Goal: Information Seeking & Learning: Learn about a topic

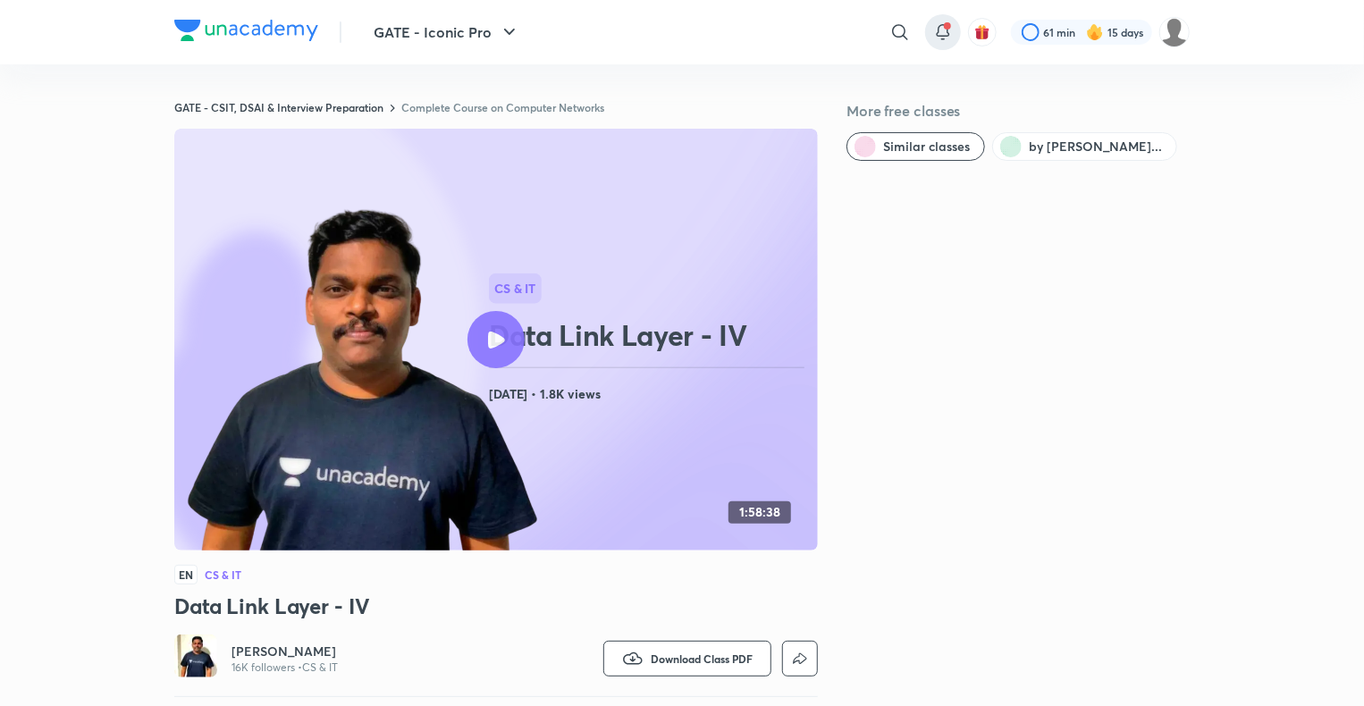
click at [953, 34] on icon at bounding box center [942, 31] width 21 height 21
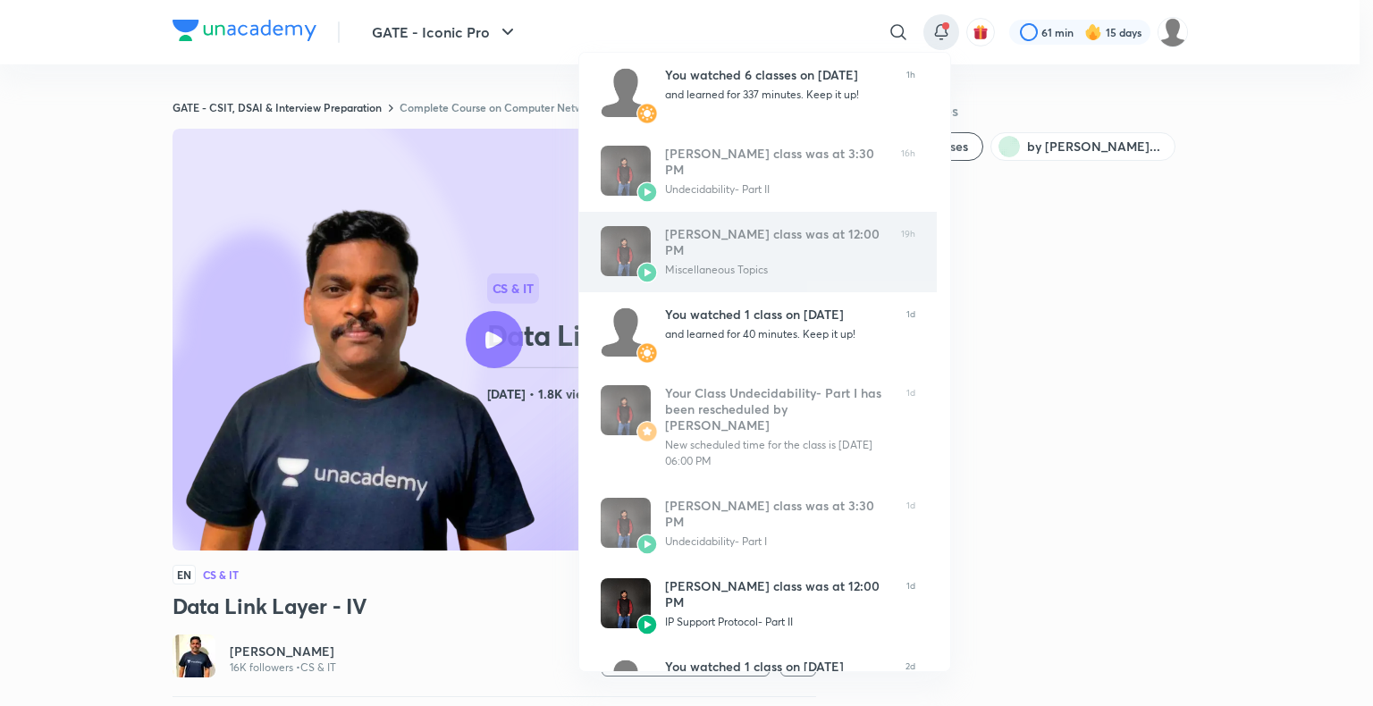
click at [682, 262] on div "Ankit Kumar’s class was at 12:00 PM Miscellaneous Topics" at bounding box center [776, 252] width 222 height 52
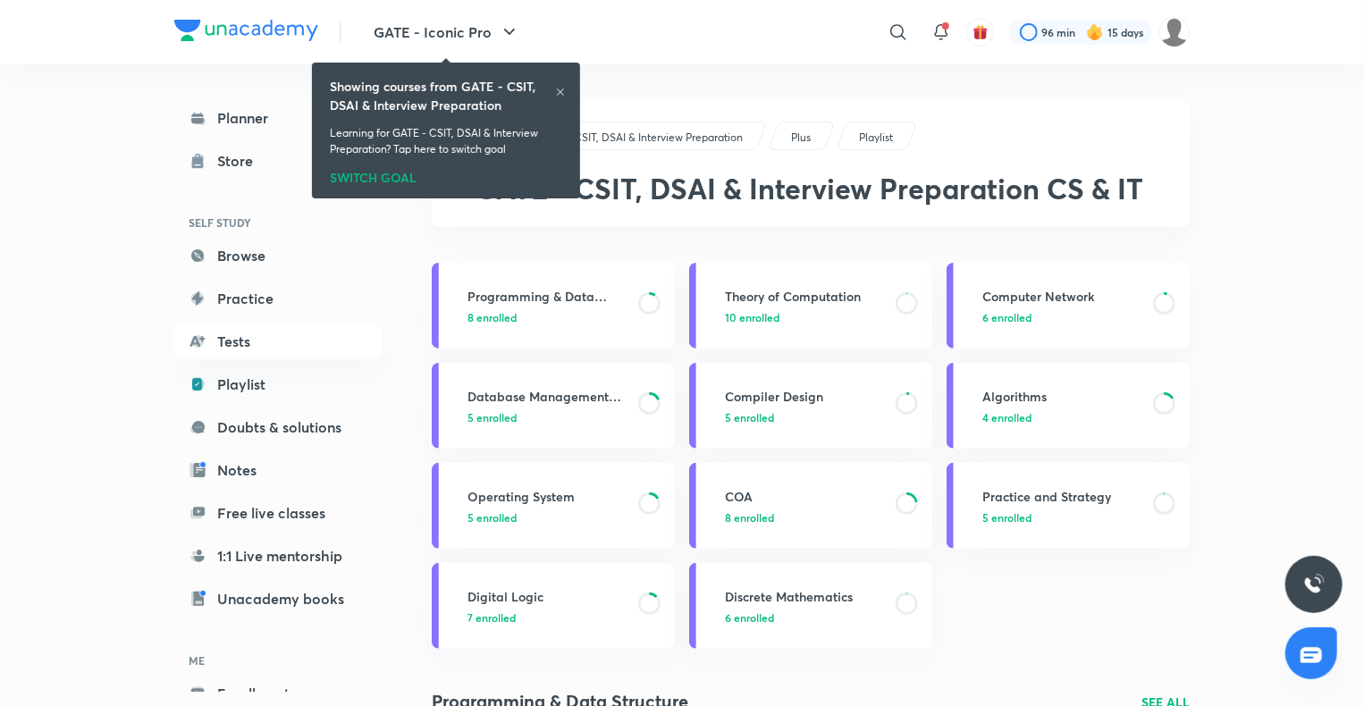
click at [562, 89] on icon at bounding box center [560, 91] width 7 height 7
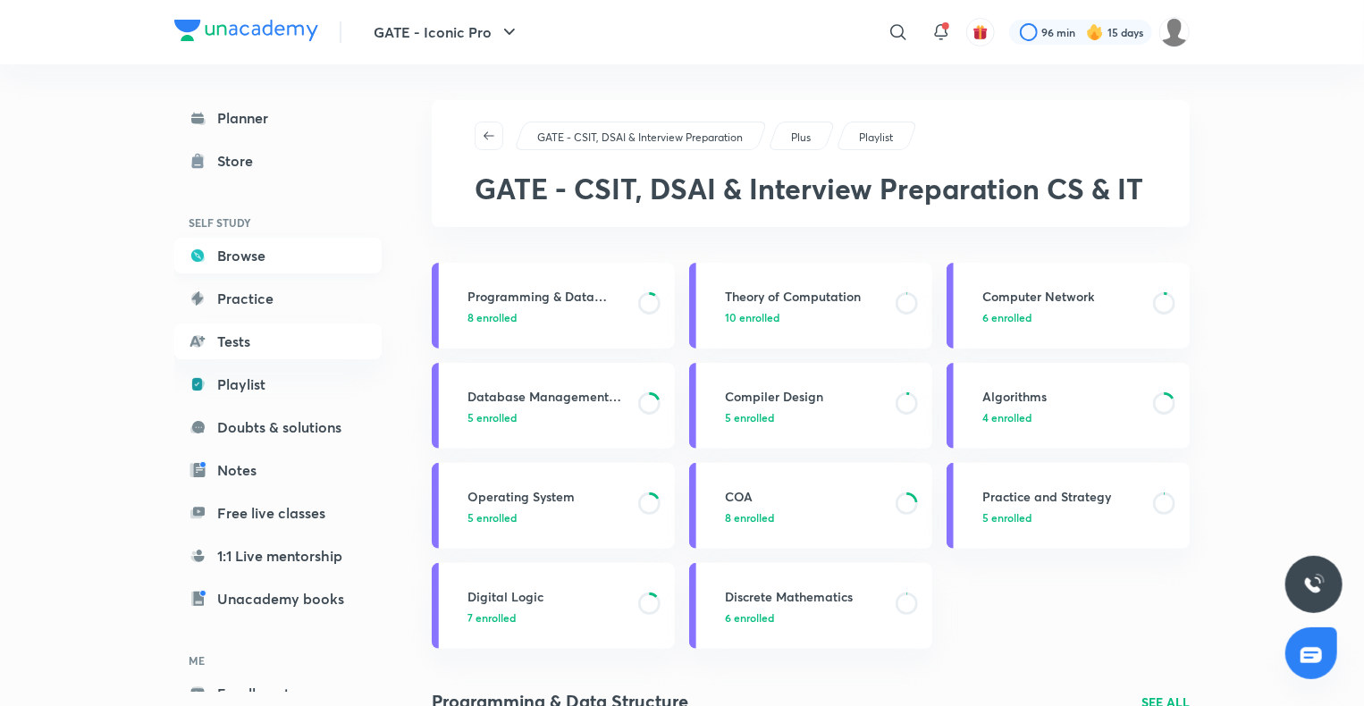
click at [250, 255] on link "Browse" at bounding box center [277, 256] width 207 height 36
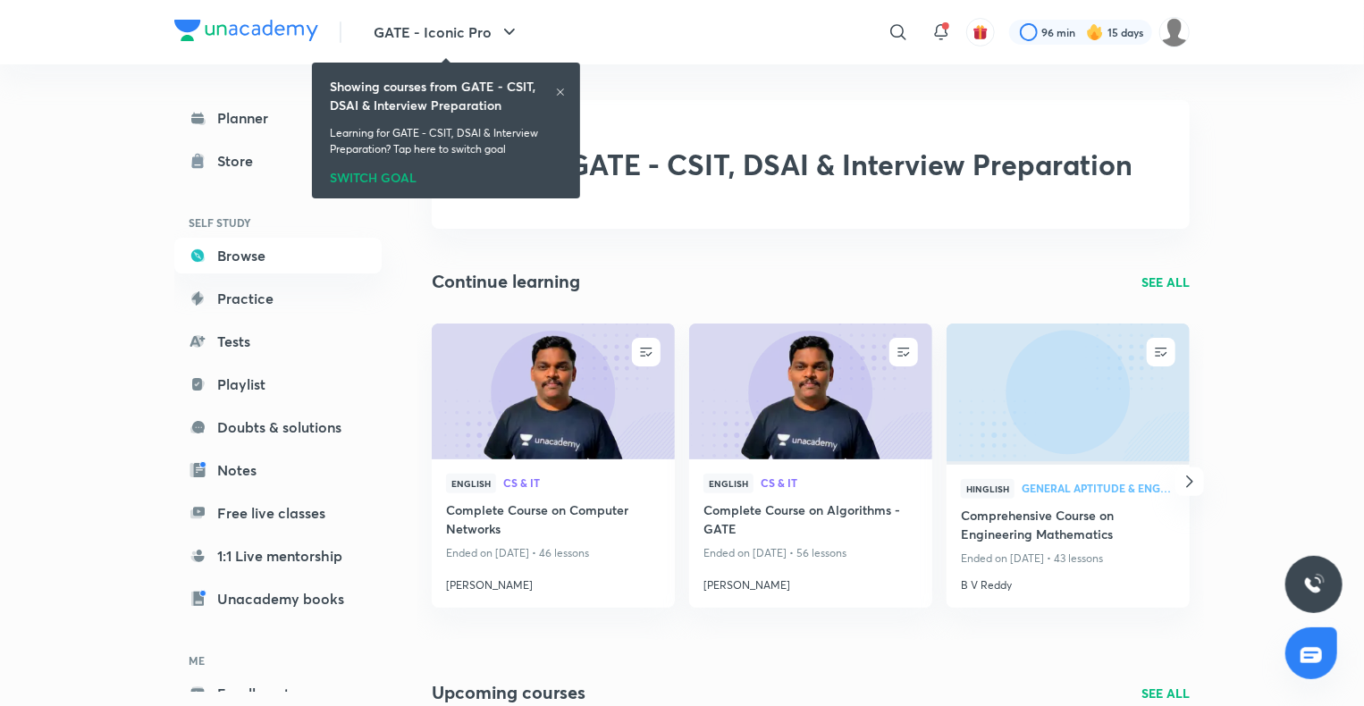
click at [557, 91] on icon at bounding box center [560, 92] width 11 height 11
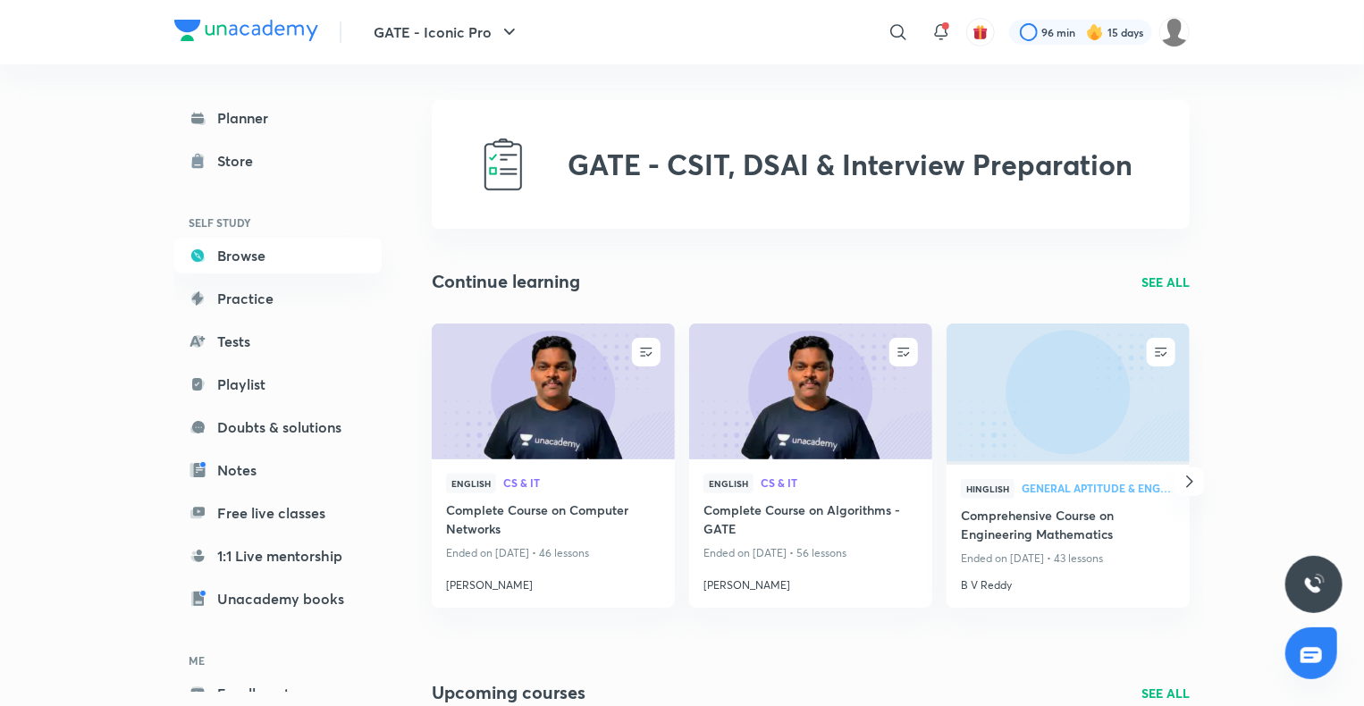
click at [1149, 291] on div "Continue learning SEE ALL" at bounding box center [811, 281] width 758 height 27
click at [1157, 268] on div "Continue learning SEE ALL" at bounding box center [811, 281] width 758 height 27
click at [1152, 279] on p "SEE ALL" at bounding box center [1165, 282] width 48 height 19
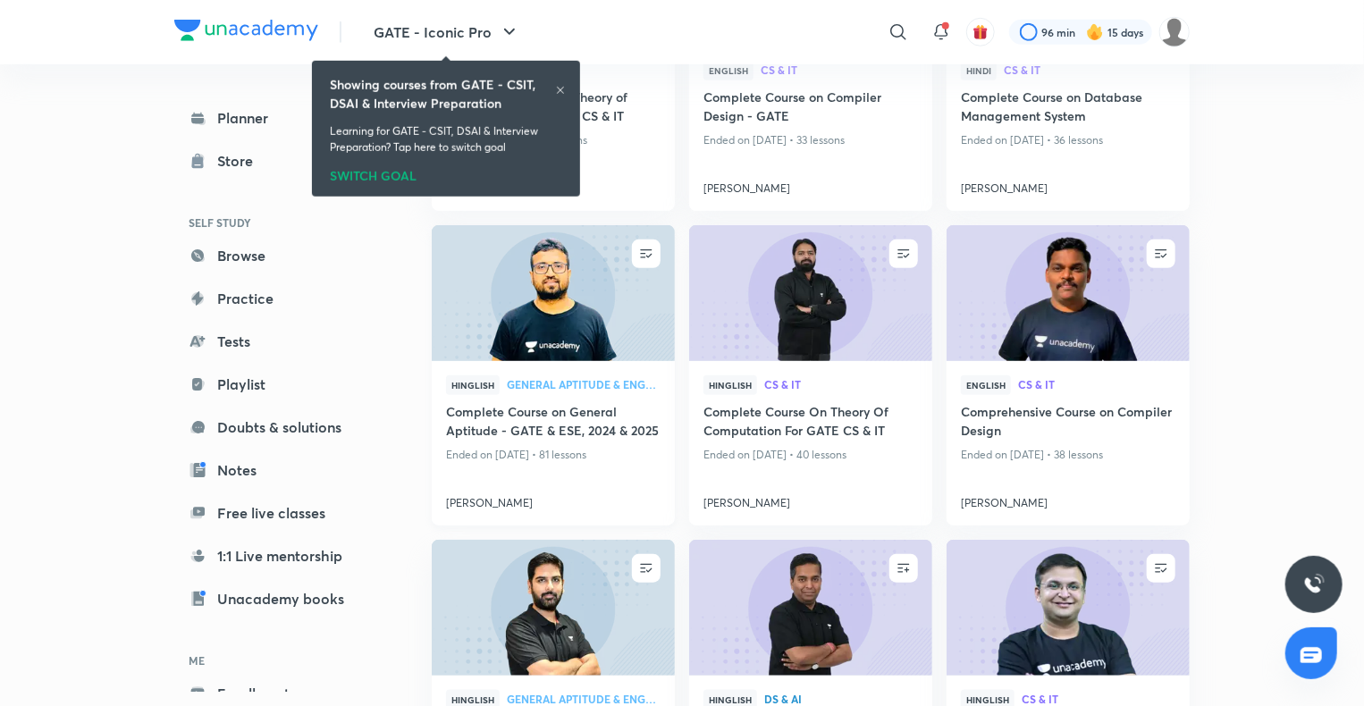
scroll to position [669, 0]
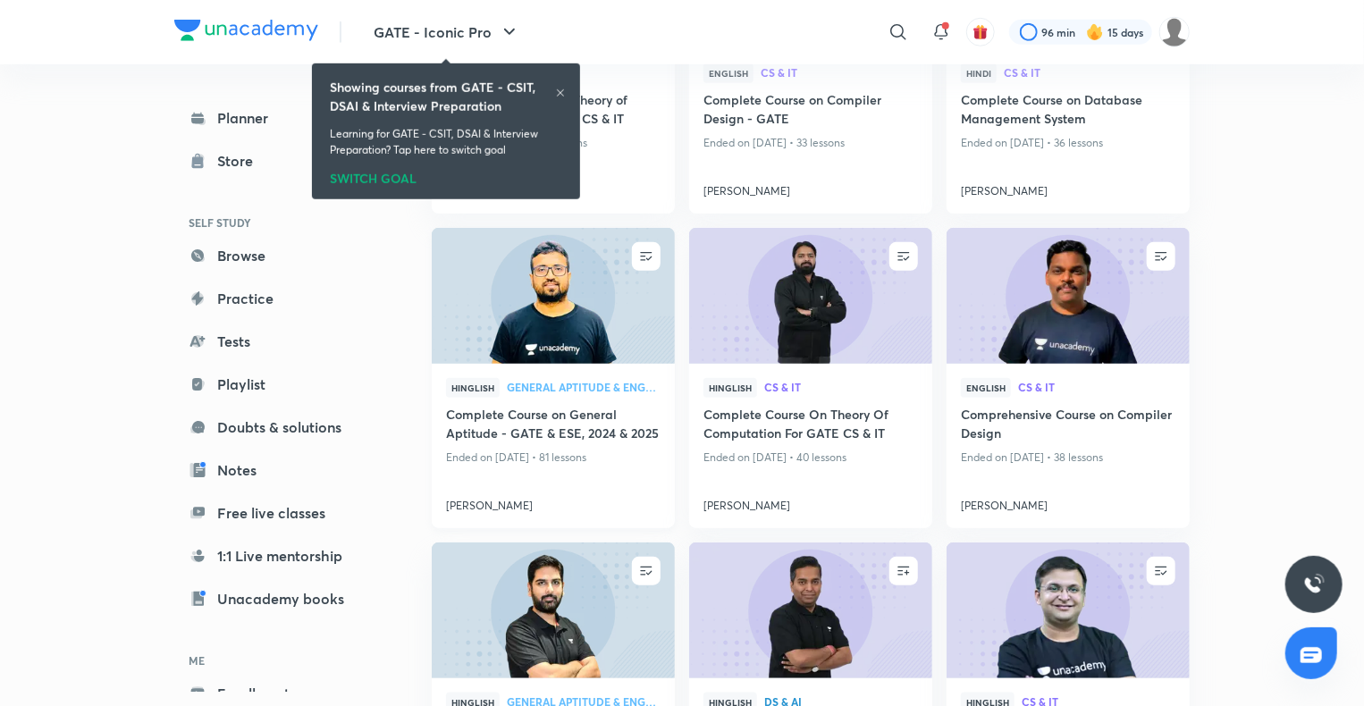
click at [595, 322] on img at bounding box center [553, 296] width 248 height 139
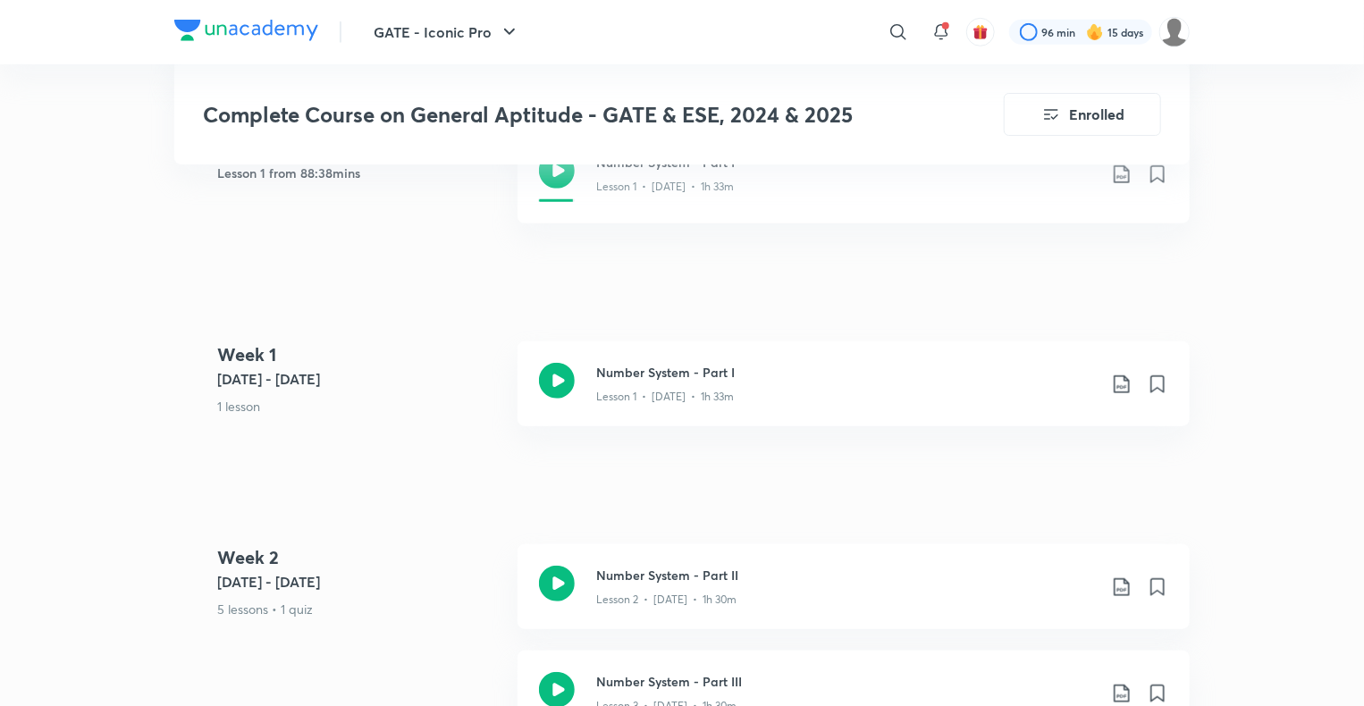
scroll to position [604, 0]
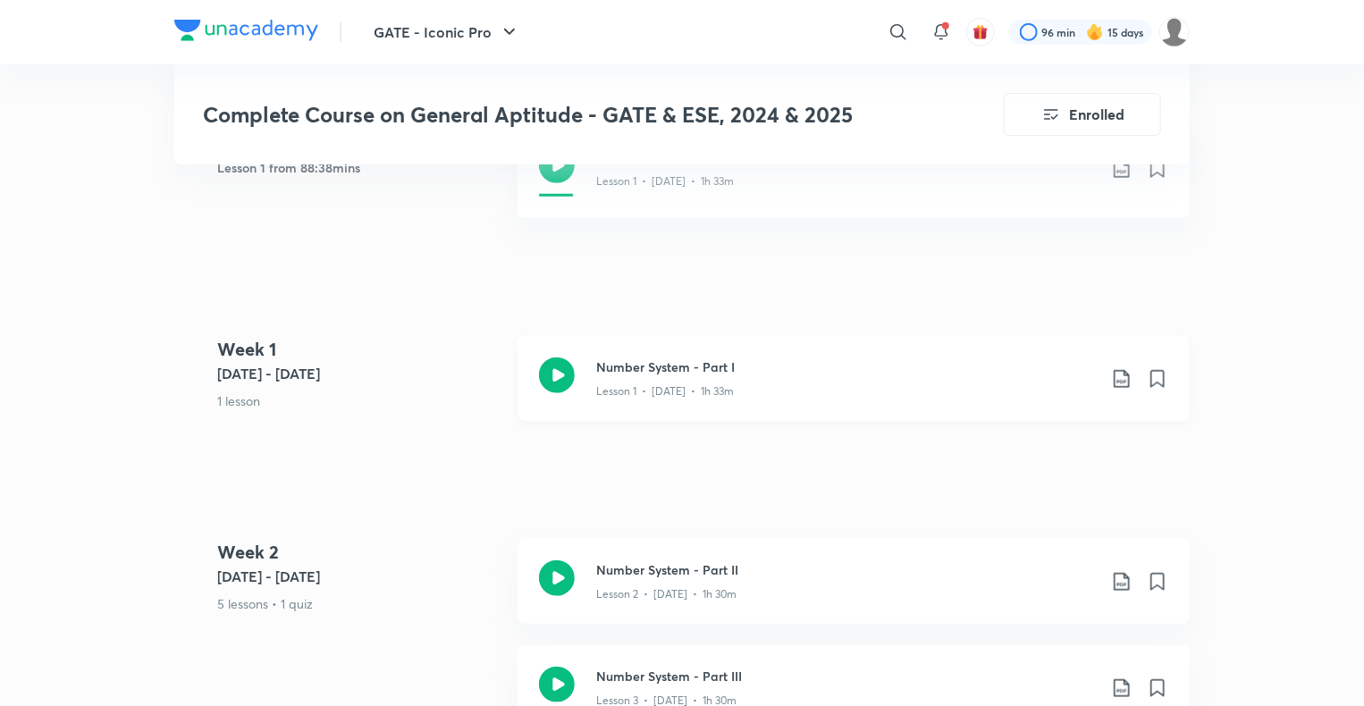
click at [685, 359] on h3 "Number System - Part I" at bounding box center [846, 366] width 500 height 19
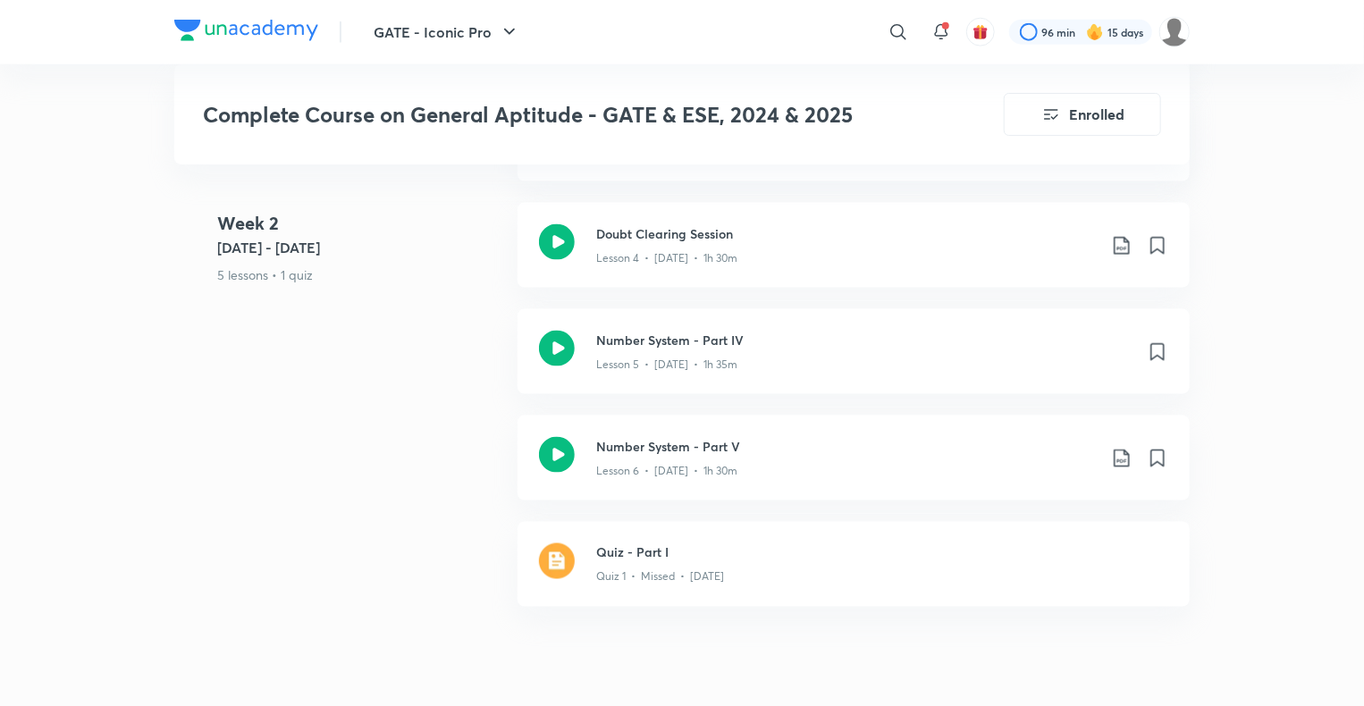
scroll to position [1300, 0]
